Goal: Obtain resource: Download file/media

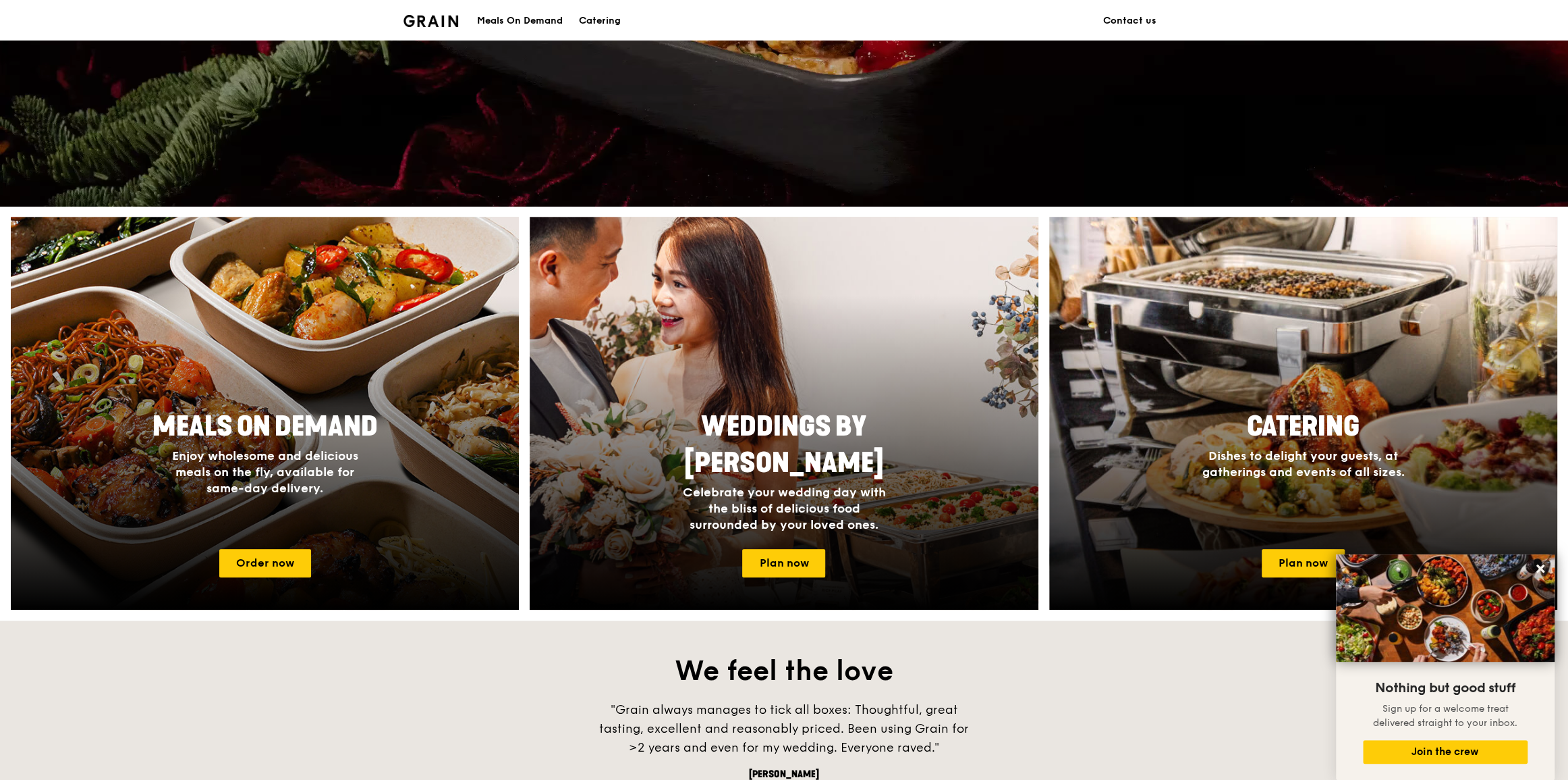
scroll to position [88, 0]
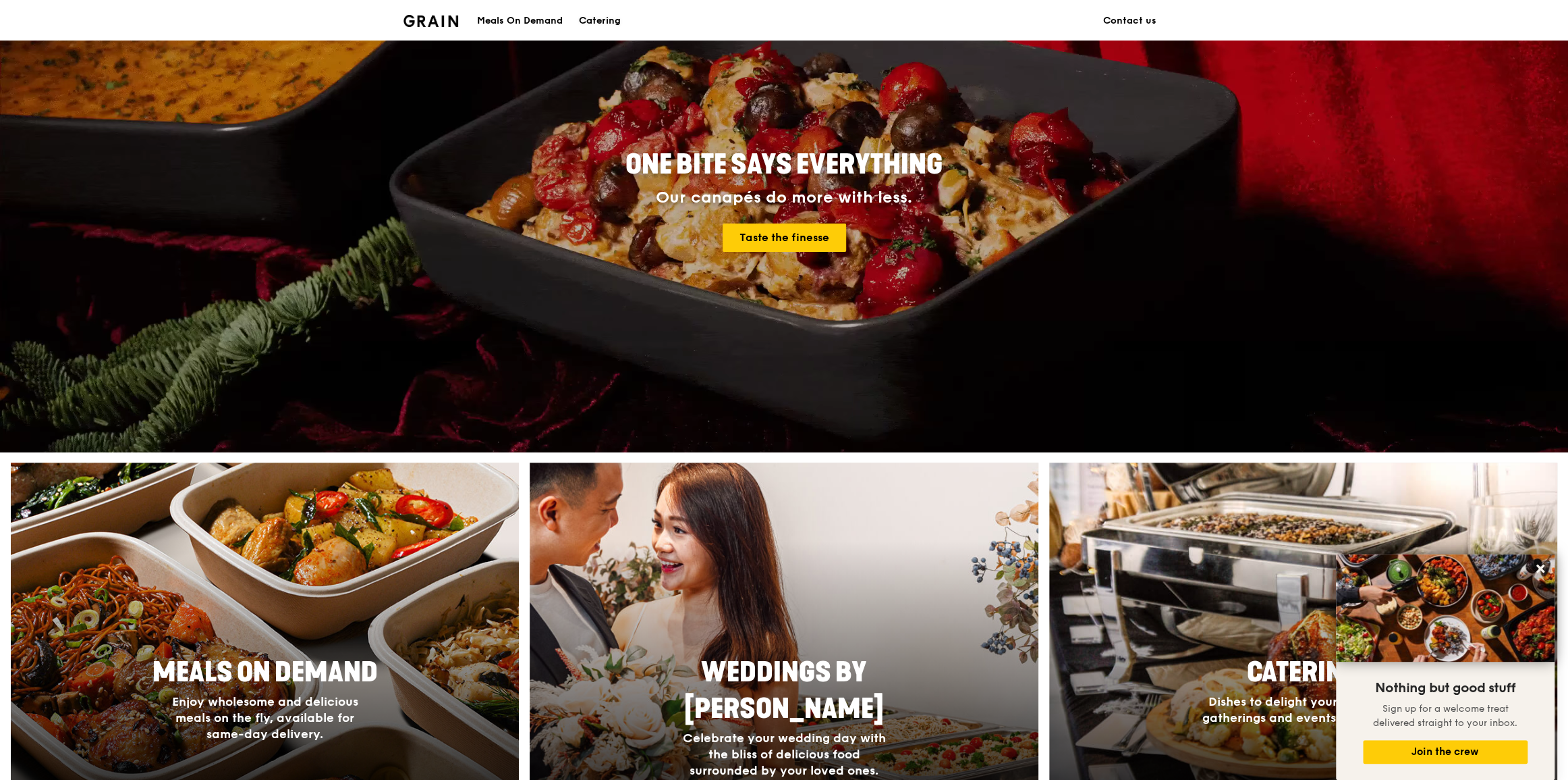
click at [604, 23] on div "Catering" at bounding box center [600, 21] width 42 height 41
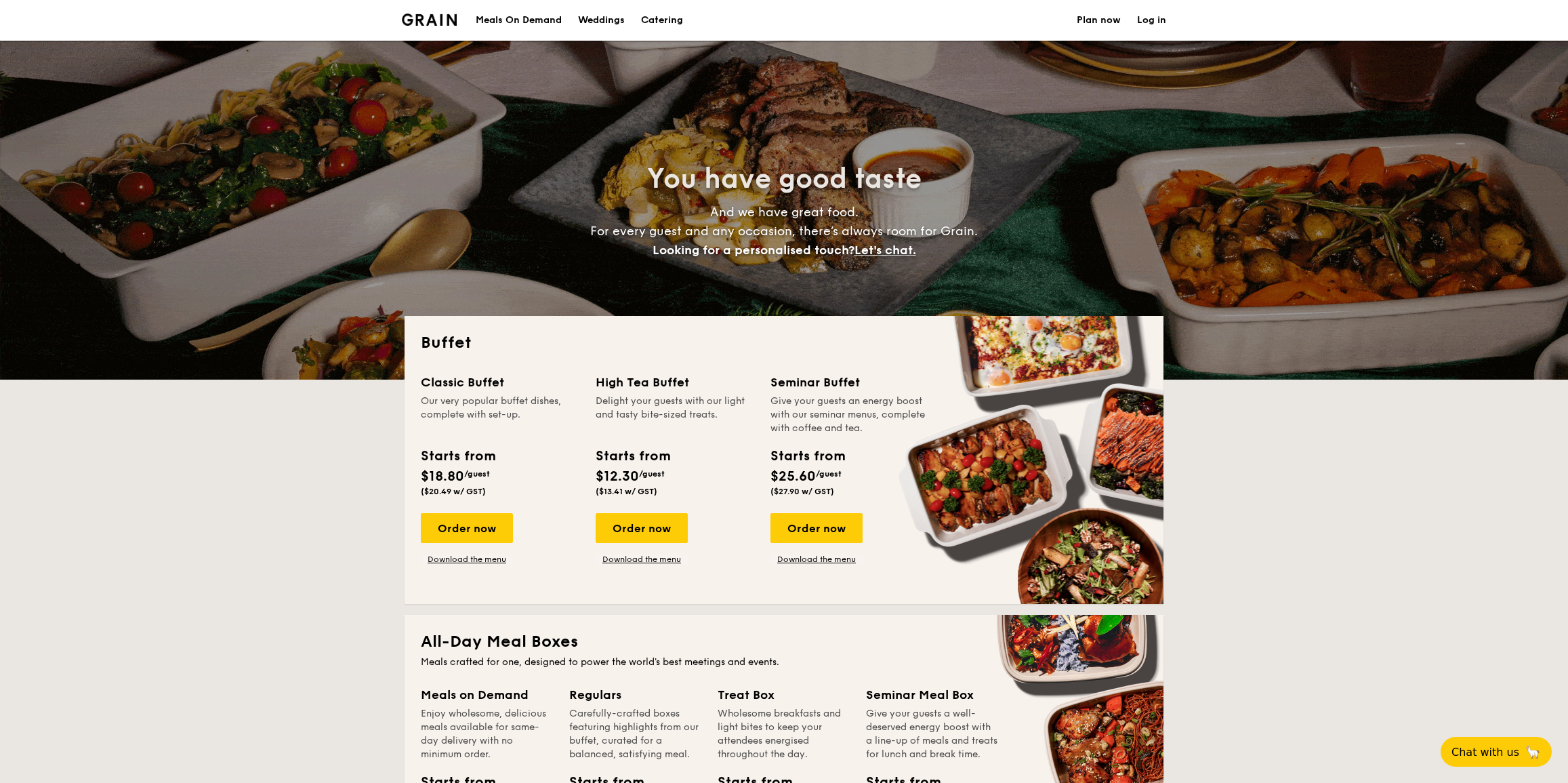
select select
click at [673, 407] on div "Delight your guests with our light and tasty bite-sized treats." at bounding box center [674, 415] width 158 height 41
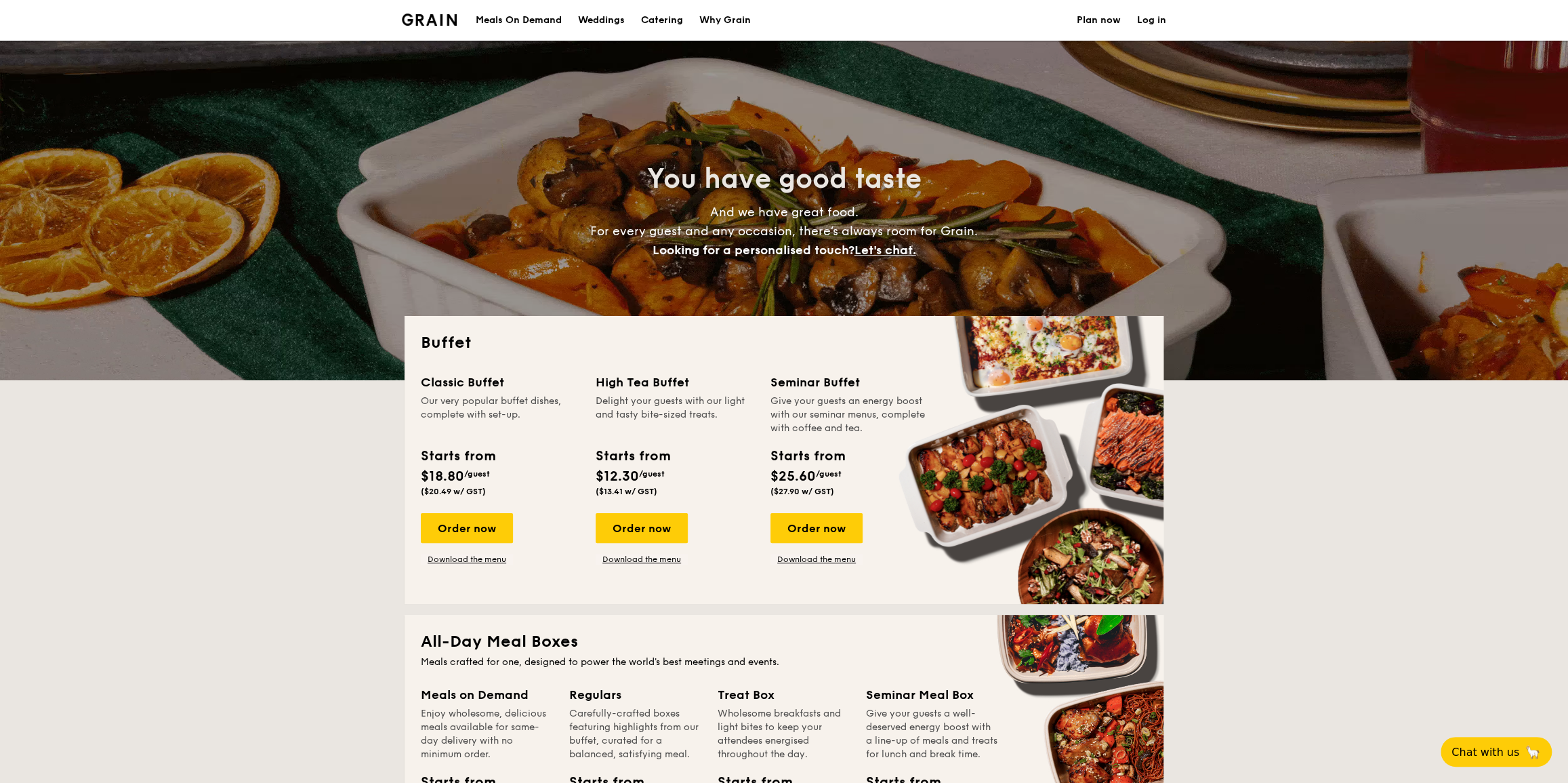
click at [666, 377] on div "High Tea Buffet" at bounding box center [674, 382] width 158 height 19
click at [653, 562] on link "Download the menu" at bounding box center [641, 559] width 92 height 11
